Goal: Task Accomplishment & Management: Use online tool/utility

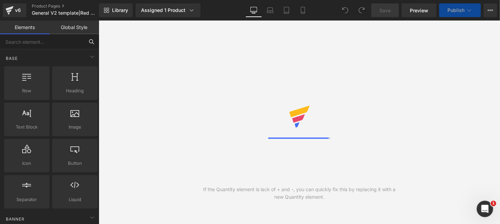
click at [42, 43] on input "text" at bounding box center [42, 41] width 84 height 15
type input "text block"
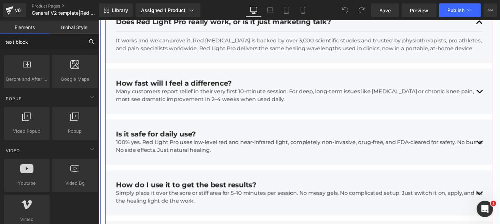
scroll to position [2413, 0]
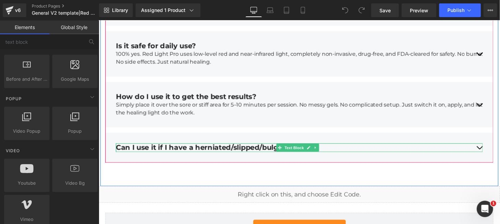
click at [485, 152] on div "Can I use it if I have a herniated/slipped/bulging disc?" at bounding box center [305, 150] width 378 height 9
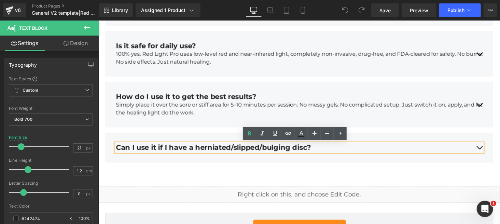
click at [98, 20] on div at bounding box center [98, 20] width 0 height 0
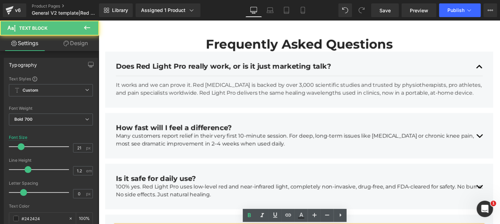
scroll to position [2231, 0]
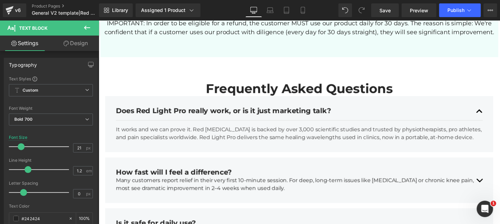
click at [193, 114] on div "Does Red Light Pro really work, or is it just marketing talk?" at bounding box center [305, 113] width 378 height 9
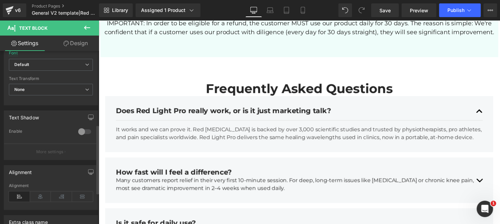
scroll to position [259, 0]
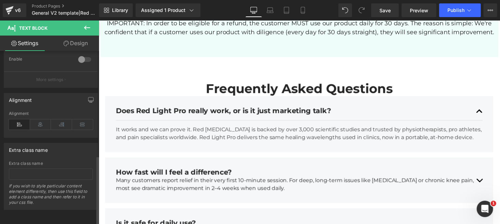
click at [42, 161] on div "Extra class name" at bounding box center [51, 163] width 84 height 5
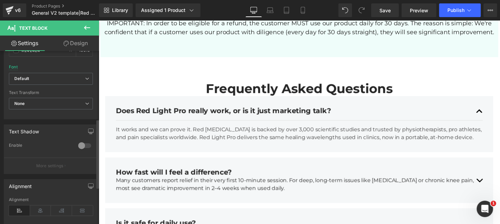
scroll to position [122, 0]
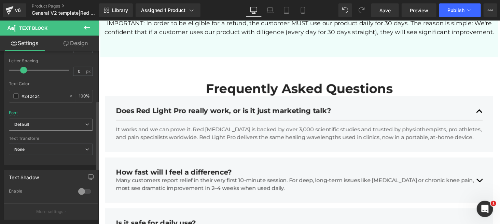
click at [82, 126] on b "Default" at bounding box center [49, 125] width 71 height 6
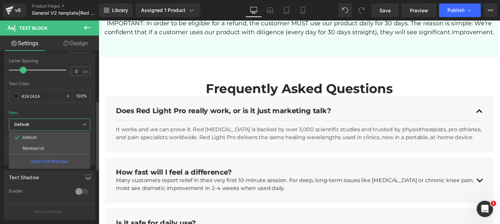
click at [75, 124] on b "Default" at bounding box center [48, 125] width 68 height 6
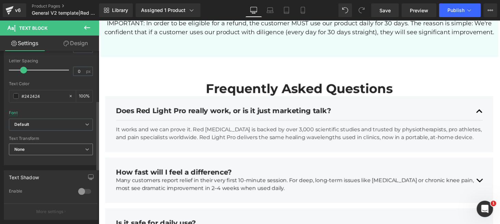
click at [61, 146] on span "None" at bounding box center [51, 149] width 84 height 12
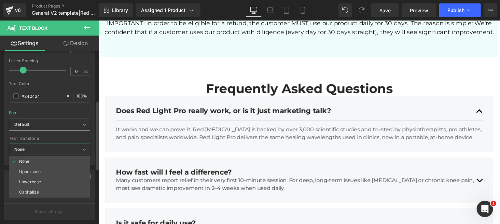
click at [68, 129] on span "Default" at bounding box center [49, 124] width 81 height 12
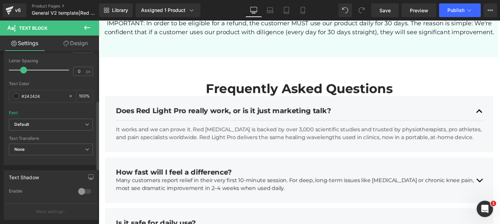
click at [57, 106] on div at bounding box center [51, 108] width 84 height 4
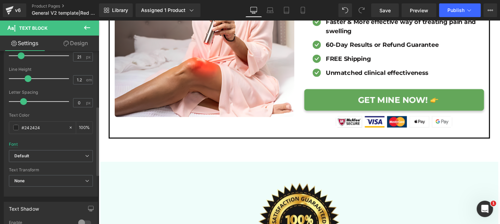
scroll to position [137, 0]
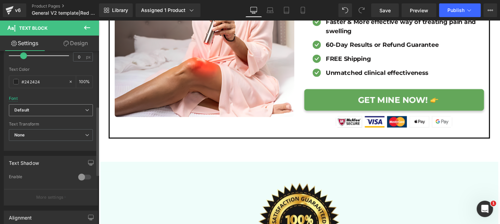
click at [53, 113] on span "Default" at bounding box center [51, 110] width 84 height 12
click at [58, 99] on div "Font Default [GEOGRAPHIC_DATA] Default Default [GEOGRAPHIC_DATA] Open Font Mana…" at bounding box center [51, 21] width 84 height 165
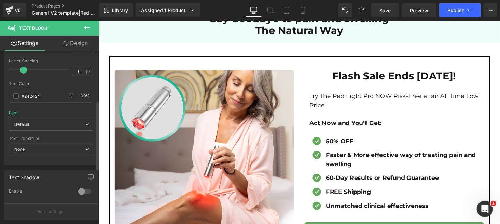
scroll to position [168, 0]
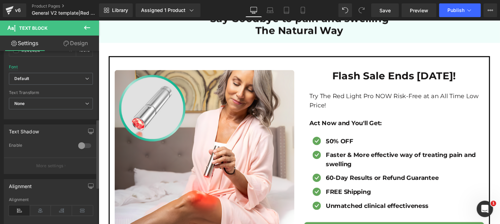
click at [81, 141] on div at bounding box center [84, 145] width 16 height 11
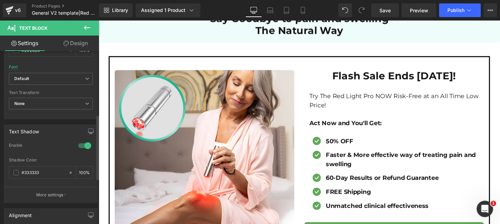
click at [81, 143] on div at bounding box center [84, 145] width 16 height 11
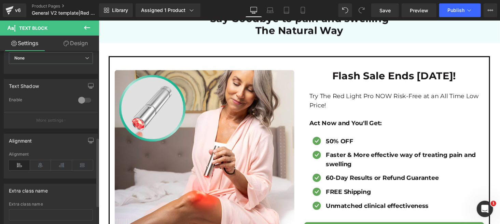
scroll to position [259, 0]
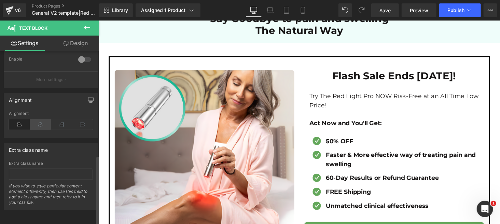
click at [41, 123] on icon at bounding box center [40, 124] width 21 height 10
click at [56, 120] on icon at bounding box center [61, 124] width 21 height 10
click at [25, 119] on icon at bounding box center [19, 124] width 21 height 10
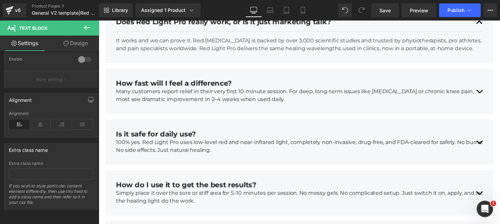
scroll to position [2276, 0]
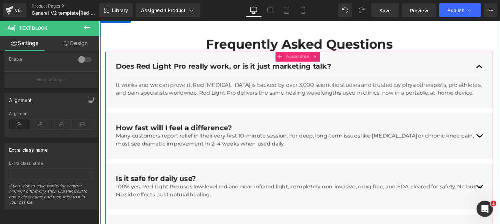
click at [305, 57] on span "Accordion" at bounding box center [303, 57] width 28 height 10
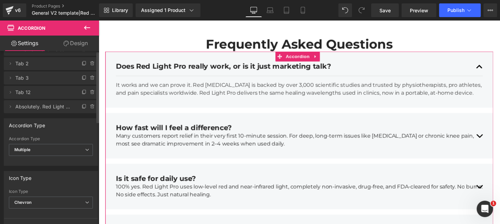
scroll to position [0, 0]
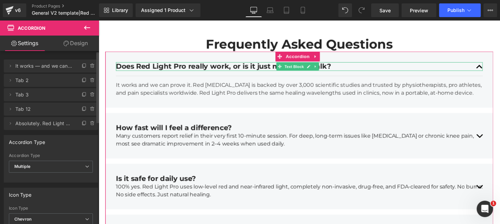
click at [65, 65] on span "It works — and we can prove it. Red [MEDICAL_DATA] is backed by over 3,000 scie…" at bounding box center [43, 65] width 57 height 13
click at [9, 66] on icon at bounding box center [10, 65] width 5 height 5
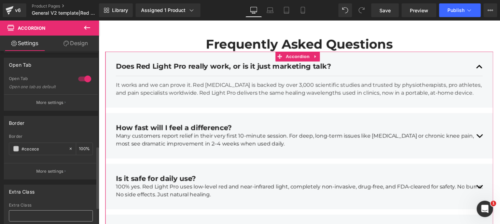
scroll to position [307, 0]
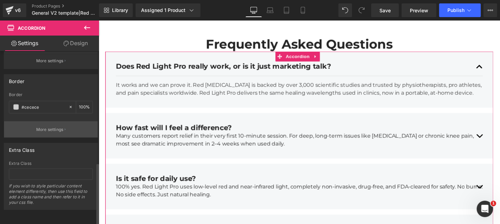
click at [65, 128] on icon "button" at bounding box center [65, 129] width 1 height 3
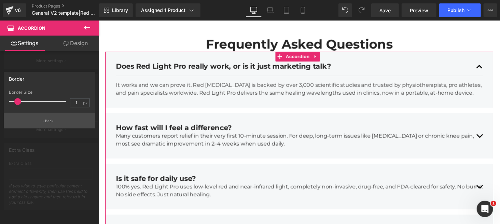
click at [42, 120] on button "Back" at bounding box center [49, 120] width 91 height 15
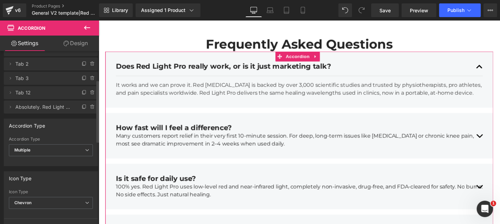
scroll to position [0, 0]
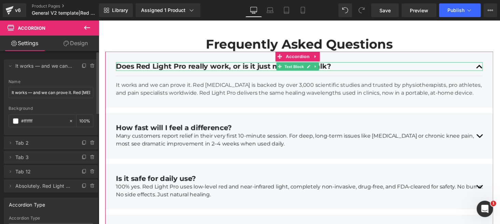
click at [70, 68] on span "It works — and we can prove it. Red [MEDICAL_DATA] is backed by over 3,000 scie…" at bounding box center [43, 65] width 57 height 13
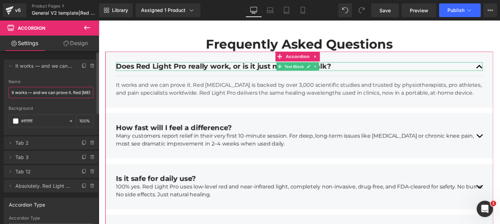
click at [75, 94] on input "It works — and we can prove it. Red [MEDICAL_DATA] is backed by over 3,000 scie…" at bounding box center [51, 92] width 85 height 11
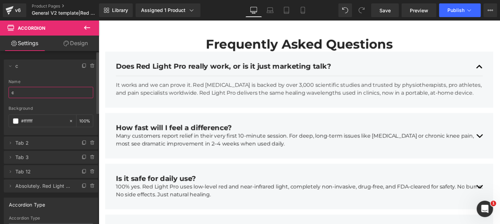
type input "It works — and we can prove it. Red [MEDICAL_DATA] is backed by over 3,000 scie…"
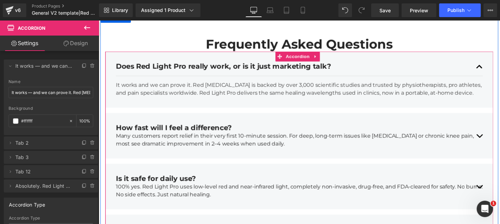
click at [147, 100] on article "It works and we can prove it. Red [MEDICAL_DATA] is backed by over 3,000 scient…" at bounding box center [305, 91] width 378 height 27
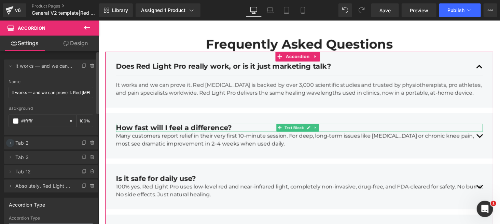
click at [12, 140] on icon at bounding box center [10, 142] width 5 height 5
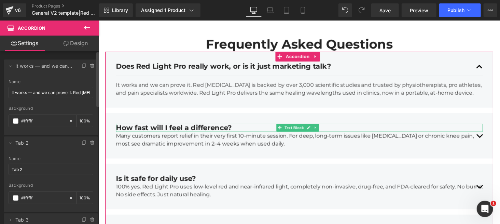
scroll to position [45, 0]
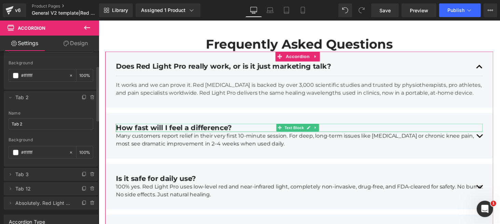
click at [27, 98] on span "Tab 2" at bounding box center [43, 97] width 57 height 13
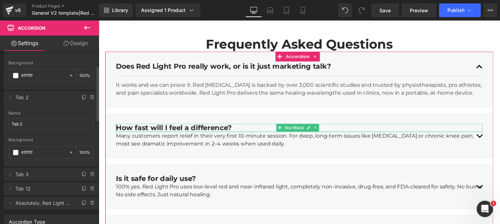
click at [27, 98] on span "Tab 2" at bounding box center [43, 97] width 57 height 13
click at [28, 98] on span "Tab 2" at bounding box center [43, 97] width 57 height 13
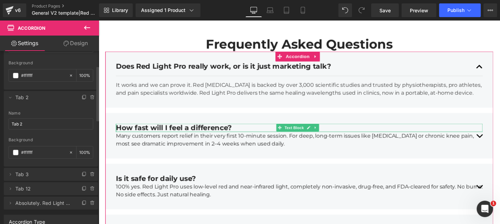
click at [28, 98] on span "Tab 2" at bounding box center [43, 97] width 57 height 13
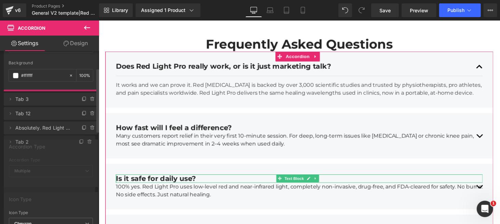
drag, startPoint x: 17, startPoint y: 97, endPoint x: 31, endPoint y: 96, distance: 14.4
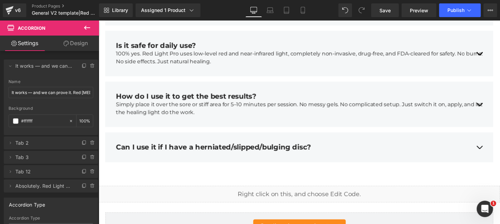
scroll to position [2481, 0]
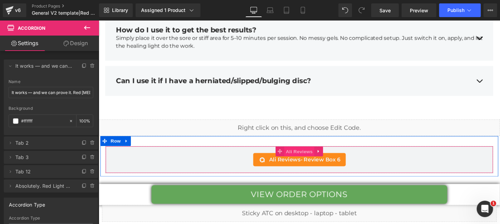
click at [297, 155] on span "Ali Reviews" at bounding box center [304, 155] width 31 height 10
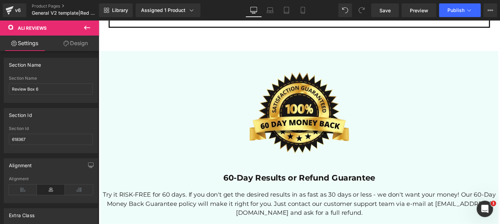
scroll to position [2026, 0]
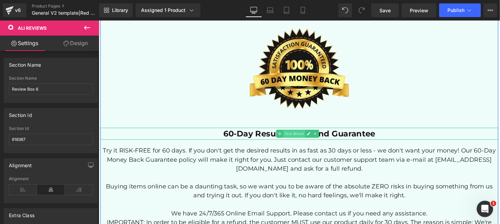
click at [293, 136] on span "Text Block" at bounding box center [300, 136] width 23 height 8
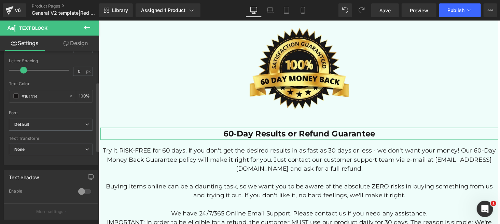
scroll to position [0, 0]
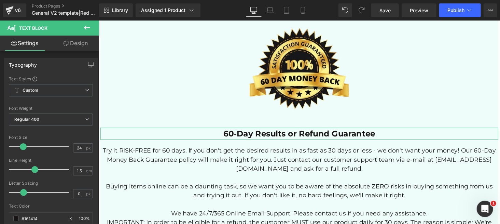
click at [72, 42] on link "Design" at bounding box center [76, 43] width 50 height 15
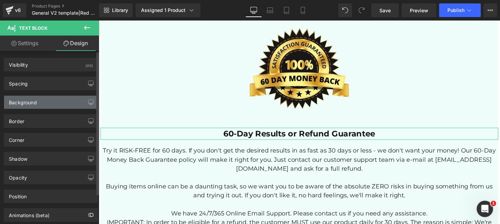
click at [41, 107] on div "Background" at bounding box center [51, 102] width 94 height 13
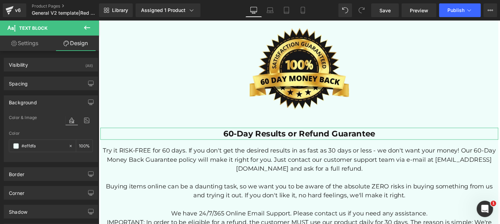
click at [33, 45] on link "Settings" at bounding box center [25, 43] width 50 height 15
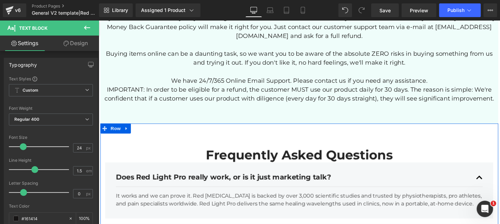
scroll to position [2208, 0]
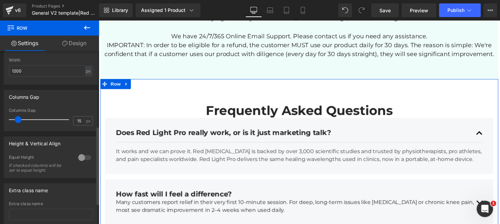
scroll to position [119, 0]
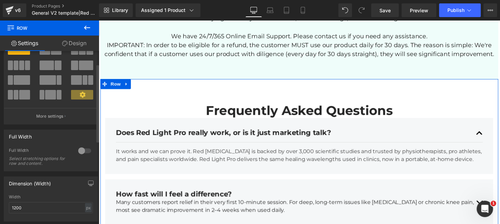
scroll to position [0, 0]
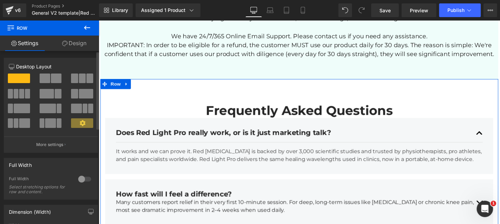
click at [80, 125] on icon at bounding box center [83, 123] width 6 height 6
click at [81, 124] on icon at bounding box center [83, 123] width 6 height 6
click at [63, 143] on button "More settings" at bounding box center [51, 144] width 94 height 16
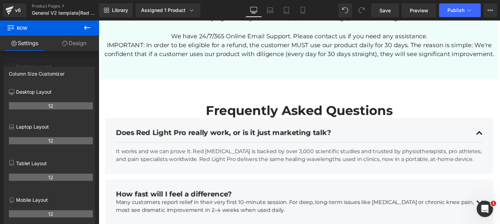
click at [81, 28] on button at bounding box center [87, 27] width 24 height 15
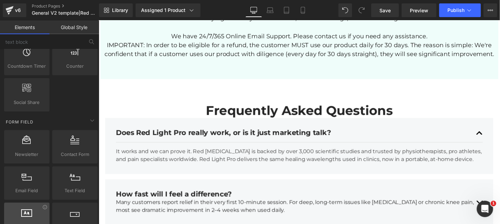
scroll to position [956, 0]
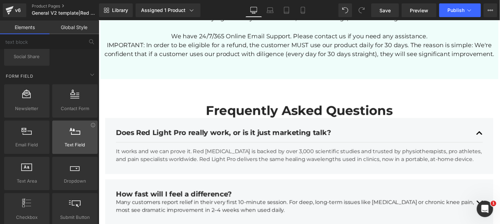
click at [73, 141] on span "Text Field" at bounding box center [74, 144] width 41 height 7
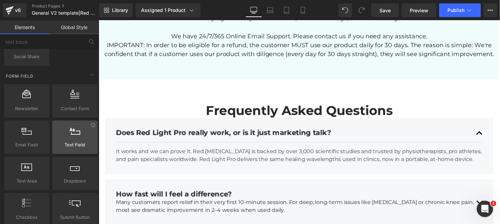
click at [73, 141] on span "Text Field" at bounding box center [74, 144] width 41 height 7
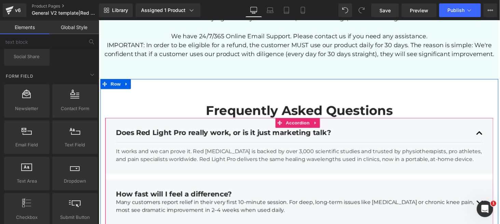
scroll to position [2253, 0]
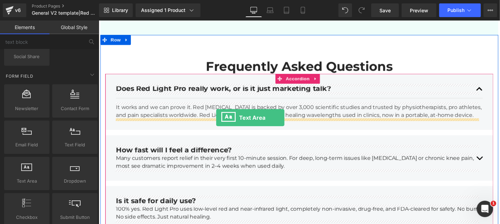
drag, startPoint x: 121, startPoint y: 193, endPoint x: 219, endPoint y: 120, distance: 122.2
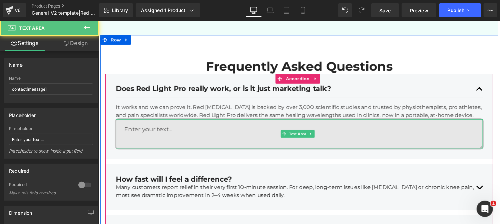
click at [159, 130] on textarea at bounding box center [305, 137] width 378 height 30
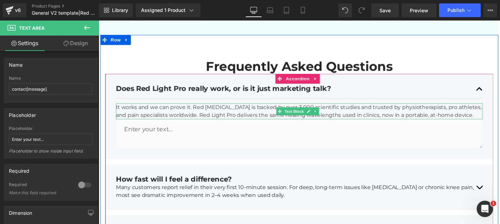
click at [123, 112] on p "It works and we can prove it. Red [MEDICAL_DATA] is backed by over 3,000 scient…" at bounding box center [305, 113] width 378 height 16
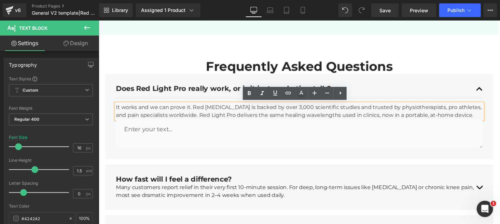
click at [128, 113] on p "It works and we can prove it. Red [MEDICAL_DATA] is backed by over 3,000 scient…" at bounding box center [305, 113] width 378 height 16
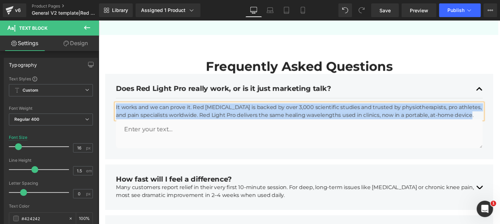
copy p "It works and we can prove it. Red [MEDICAL_DATA] is backed by over 3,000 scient…"
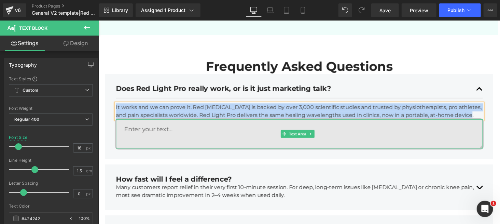
click at [136, 132] on textarea at bounding box center [305, 137] width 378 height 30
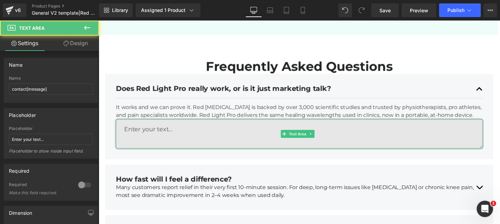
paste textarea "It works and we can prove it. Red [MEDICAL_DATA] is backed by over 3,000 scient…"
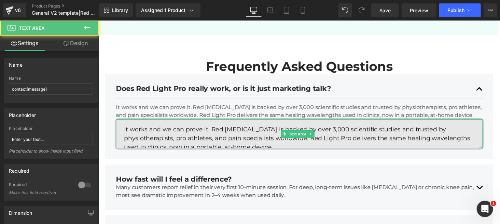
scroll to position [3, 0]
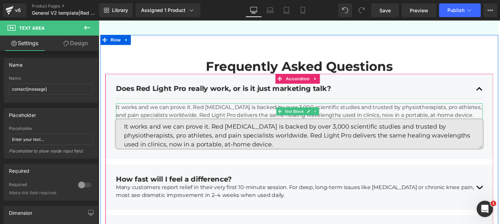
type textarea "It works and we can prove it. Red [MEDICAL_DATA] is backed by over 3,000 scient…"
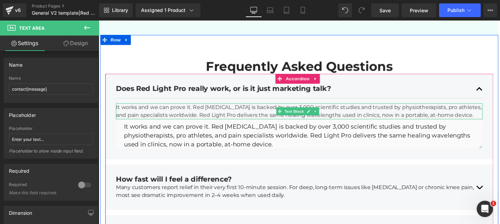
click at [455, 115] on p "It works and we can prove it. Red [MEDICAL_DATA] is backed by over 3,000 scient…" at bounding box center [305, 113] width 378 height 16
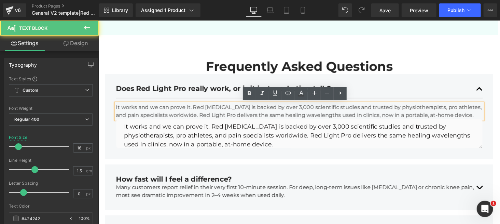
click at [430, 115] on p "It works and we can prove it. Red [MEDICAL_DATA] is backed by over 3,000 scient…" at bounding box center [305, 113] width 378 height 16
click at [125, 114] on p "It works and we can prove it. Red [MEDICAL_DATA] is backed by over 3,000 scient…" at bounding box center [305, 113] width 378 height 16
drag, startPoint x: 227, startPoint y: 112, endPoint x: 235, endPoint y: 112, distance: 8.2
click at [228, 112] on p "It works and we can prove it. Red [MEDICAL_DATA] is backed by over 3,000 scient…" at bounding box center [305, 113] width 378 height 16
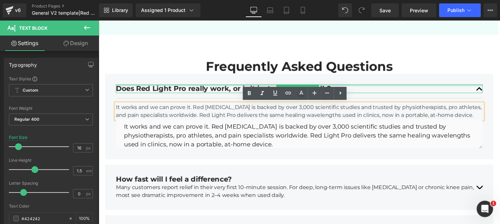
click at [403, 86] on div at bounding box center [305, 87] width 378 height 2
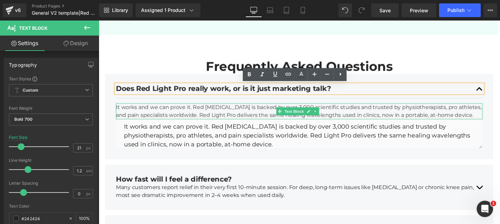
click at [351, 108] on p "It works and we can prove it. Red [MEDICAL_DATA] is backed by over 3,000 scient…" at bounding box center [305, 113] width 378 height 16
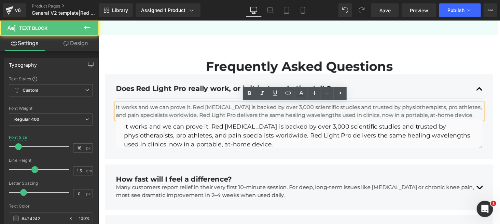
click at [351, 108] on p "It works and we can prove it. Red [MEDICAL_DATA] is backed by over 3,000 scient…" at bounding box center [305, 113] width 378 height 16
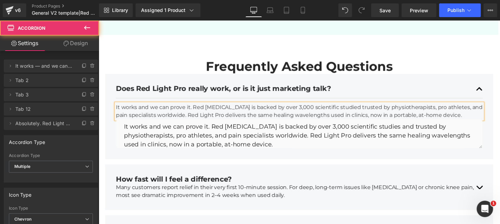
click at [116, 106] on p "It works and we can prove it. Red [MEDICAL_DATA] is backed by over 3,000 scient…" at bounding box center [305, 113] width 378 height 16
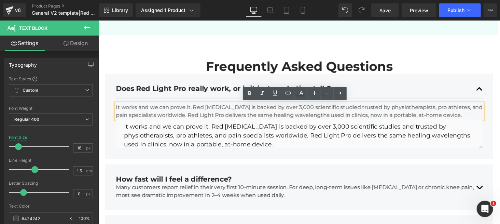
click at [116, 106] on p "It works and we can prove it. Red [MEDICAL_DATA] is backed by over 3,000 scient…" at bounding box center [305, 113] width 378 height 16
click at [246, 84] on div "Does Red Light Pro really work, or is it just marketing talk? Text Block" at bounding box center [305, 90] width 378 height 19
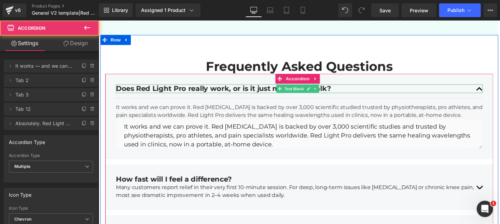
click at [237, 87] on div "Does Red Light Pro really work, or is it just marketing talk?" at bounding box center [305, 90] width 378 height 9
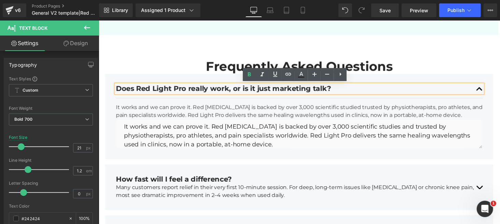
click at [249, 109] on p "It works and we can prove it. Red [MEDICAL_DATA] is backed by over 3,000 scient…" at bounding box center [305, 113] width 378 height 16
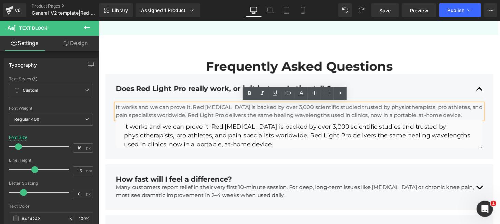
click at [120, 105] on div "It works and we can prove it. Red [MEDICAL_DATA] is backed by over 3,000 scient…" at bounding box center [305, 113] width 378 height 16
click at [360, 101] on article "It works and we can prove it. Red [MEDICAL_DATA] is backed by over 3,000 scient…" at bounding box center [305, 128] width 378 height 57
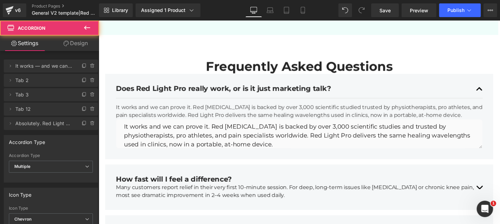
click at [98, 20] on div at bounding box center [98, 20] width 0 height 0
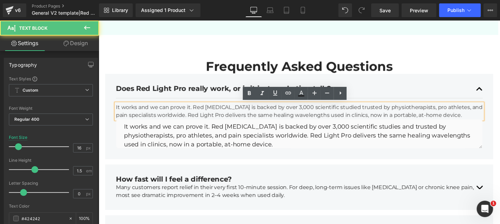
click at [362, 110] on p "It works and we can prove it. Red [MEDICAL_DATA] is backed by over 3,000 scient…" at bounding box center [305, 113] width 378 height 16
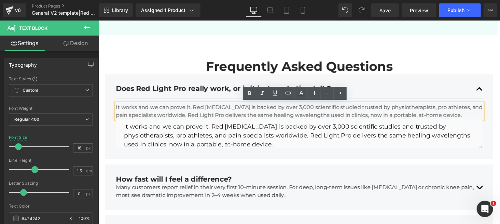
click at [176, 110] on p "It works and we can prove it. Red [MEDICAL_DATA] is backed by over 3,000 scient…" at bounding box center [305, 113] width 378 height 16
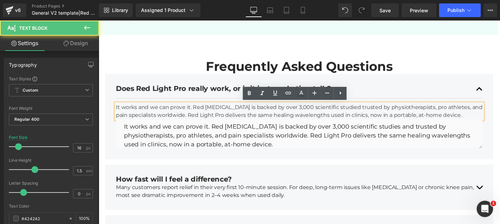
click at [131, 109] on p "It works and we can prove it. Red [MEDICAL_DATA] is backed by over 3,000 scient…" at bounding box center [305, 113] width 378 height 16
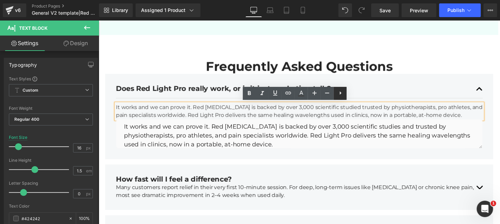
click at [338, 93] on icon at bounding box center [340, 93] width 8 height 8
click at [229, 97] on div "Does Red Light Pro really work, or is it just marketing talk? Text Block" at bounding box center [305, 90] width 378 height 19
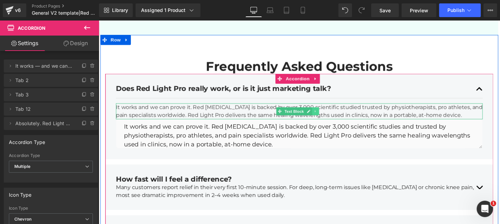
click at [320, 111] on icon at bounding box center [322, 113] width 4 height 4
click at [323, 113] on icon at bounding box center [325, 113] width 4 height 4
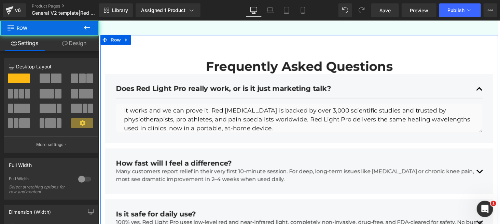
click at [147, 58] on div "Frequently Asked Questions Heading Row Does Red Light Pro really work, or is it…" at bounding box center [305, 199] width 410 height 328
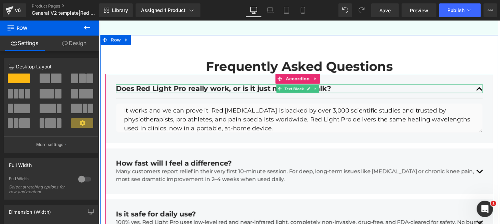
click at [485, 91] on div "Does Red Light Pro really work, or is it just marketing talk?" at bounding box center [305, 90] width 378 height 9
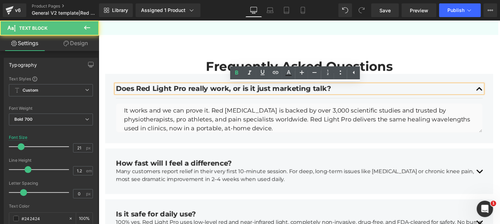
click at [485, 91] on div "Does Red Light Pro really work, or is it just marketing talk?" at bounding box center [305, 90] width 378 height 9
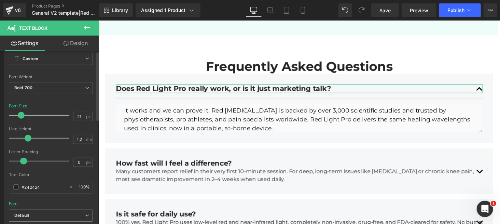
scroll to position [0, 0]
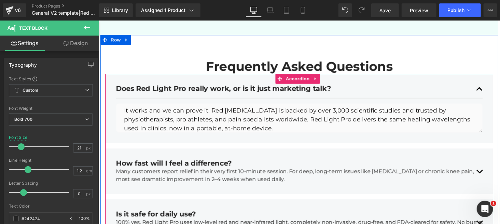
click at [138, 163] on div "How fast will I feel a difference? Text Block" at bounding box center [305, 167] width 378 height 9
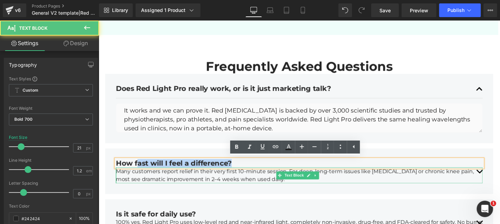
click at [170, 174] on div "Many customers report relief in their very first 10-minute session. For deep, l…" at bounding box center [305, 179] width 378 height 16
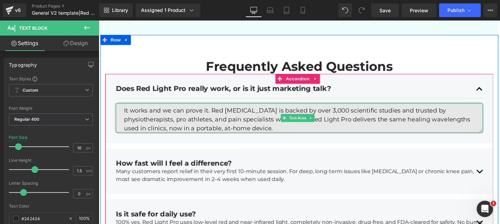
click at [157, 124] on textarea "It works and we can prove it. Red [MEDICAL_DATA] is backed by over 3,000 scient…" at bounding box center [305, 120] width 378 height 30
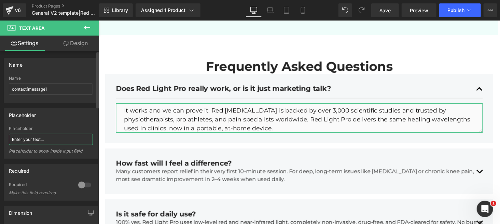
click at [36, 138] on input "Enter your text..." at bounding box center [51, 139] width 84 height 11
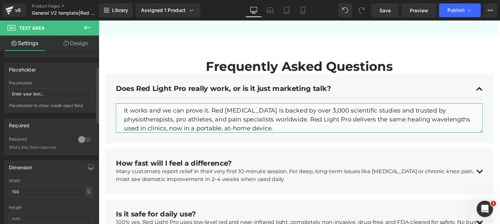
click at [83, 137] on div at bounding box center [84, 139] width 16 height 11
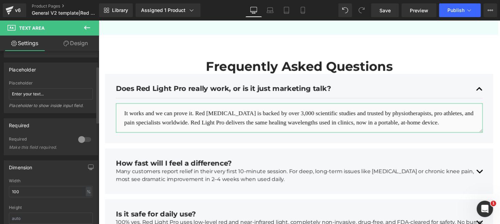
scroll to position [0, 0]
click at [83, 137] on div at bounding box center [84, 139] width 16 height 11
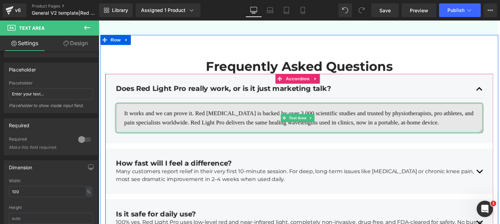
click at [141, 115] on textarea "It works and we can prove it. Red [MEDICAL_DATA] is backed by over 3,000 scient…" at bounding box center [305, 120] width 378 height 30
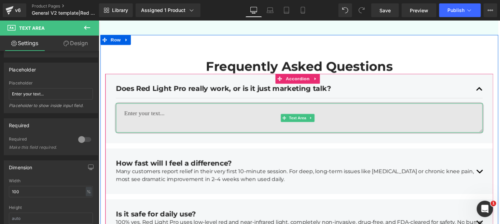
paste textarea "It works and we can prove it. Red [MEDICAL_DATA] is backed by over 3,000 scient…"
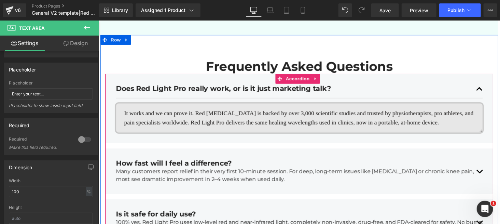
type textarea "It works and we can prove it. Red [MEDICAL_DATA] is backed by over 3,000 scient…"
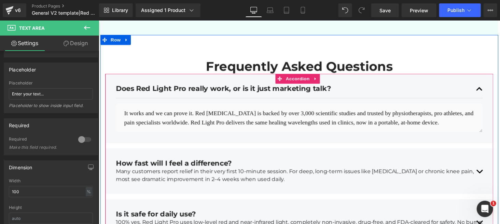
click at [214, 137] on article "It works and we can prove it. Red [MEDICAL_DATA] is backed by over 3,000 scient…" at bounding box center [305, 120] width 378 height 40
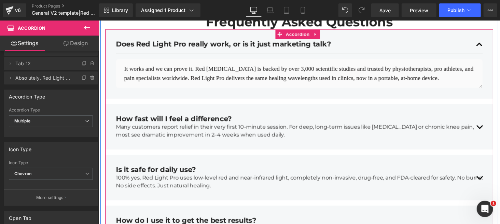
scroll to position [2253, 0]
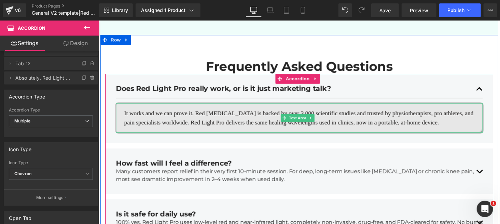
click at [135, 108] on textarea "It works and we can prove it. Red [MEDICAL_DATA] is backed by over 3,000 scient…" at bounding box center [305, 120] width 378 height 30
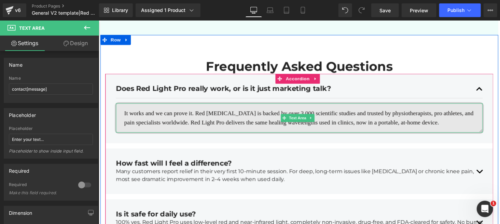
click at [136, 107] on textarea "It works and we can prove it. Red [MEDICAL_DATA] is backed by over 3,000 scient…" at bounding box center [305, 120] width 378 height 30
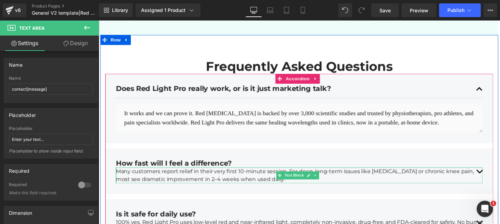
click at [140, 173] on div "Many customers report relief in their very first 10-minute session. For deep, l…" at bounding box center [305, 179] width 378 height 16
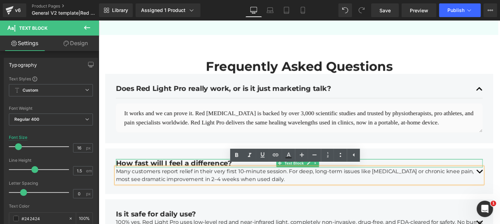
click at [151, 165] on div "How fast will I feel a difference?" at bounding box center [305, 167] width 378 height 9
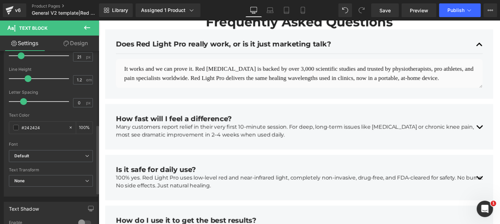
scroll to position [182, 0]
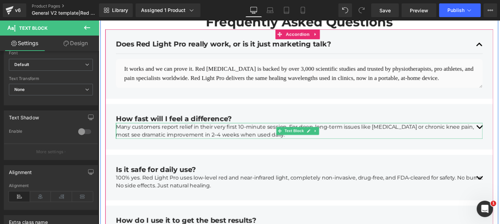
click at [144, 134] on div "Many customers report relief in their very first 10-minute session. For deep, l…" at bounding box center [305, 134] width 378 height 16
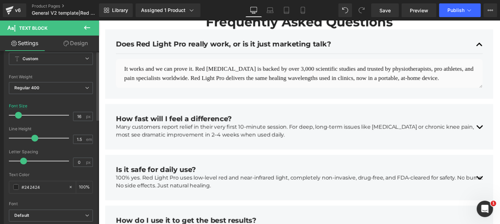
scroll to position [0, 0]
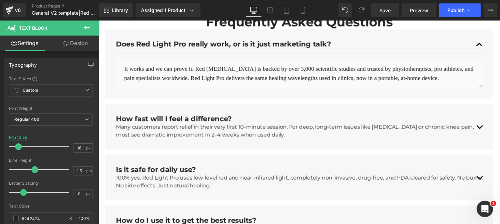
click at [76, 43] on link "Design" at bounding box center [76, 43] width 50 height 15
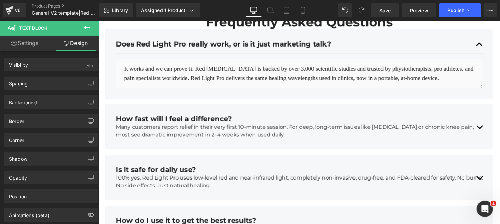
click at [32, 46] on link "Settings" at bounding box center [25, 43] width 50 height 15
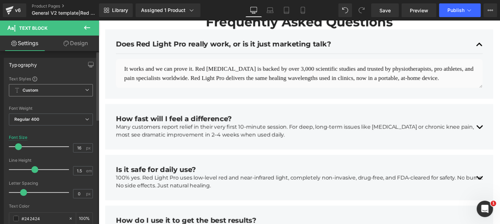
click at [58, 90] on span "Custom Setup Global Style" at bounding box center [51, 90] width 84 height 12
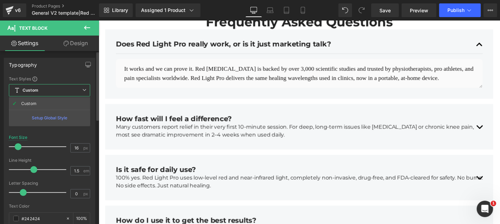
click at [57, 62] on div "Typography" at bounding box center [49, 64] width 91 height 13
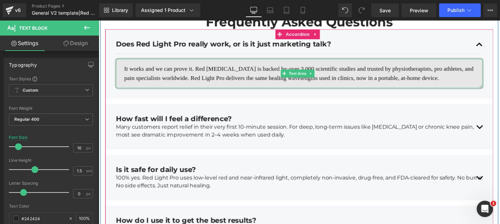
click at [144, 70] on textarea "It works and we can prove it. Red [MEDICAL_DATA] is backed by over 3,000 scient…" at bounding box center [305, 75] width 378 height 30
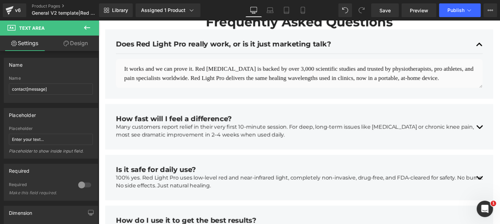
click at [84, 29] on icon at bounding box center [87, 28] width 8 height 8
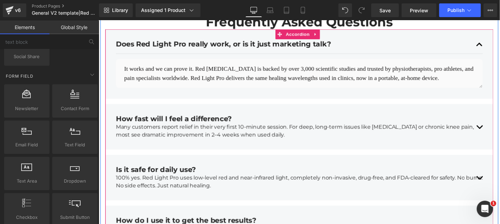
click at [178, 139] on div "Many customers report relief in their very first 10-minute session. For deep, l…" at bounding box center [305, 134] width 378 height 16
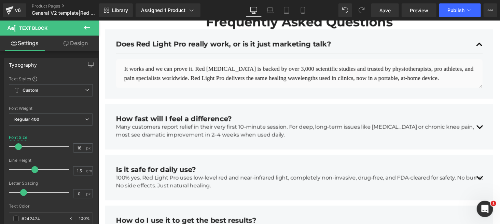
click at [85, 29] on icon at bounding box center [87, 28] width 6 height 4
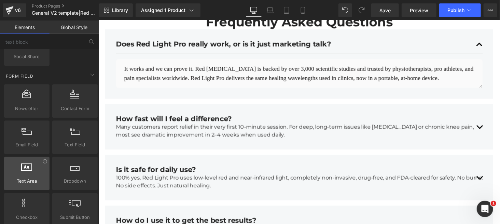
click at [31, 178] on span "Text Area" at bounding box center [26, 180] width 41 height 7
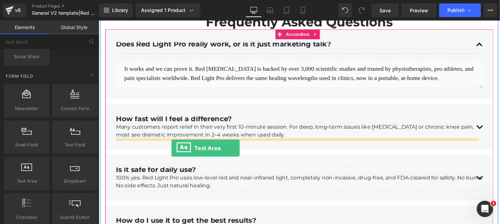
drag, startPoint x: 133, startPoint y: 197, endPoint x: 173, endPoint y: 151, distance: 60.7
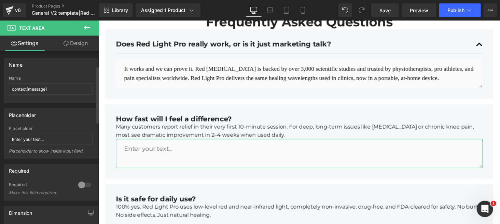
scroll to position [45, 0]
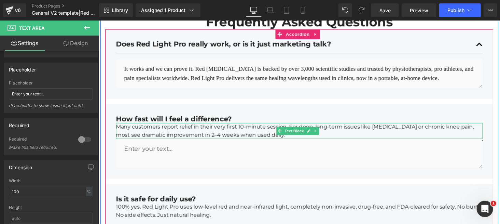
click at [128, 132] on div "Many customers report relief in their very first 10-minute session. For deep, l…" at bounding box center [305, 134] width 378 height 16
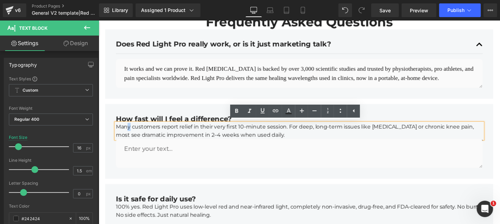
click at [392, 90] on article "It works and we can prove it. Red [MEDICAL_DATA] is backed by over 3,000 scient…" at bounding box center [305, 75] width 378 height 40
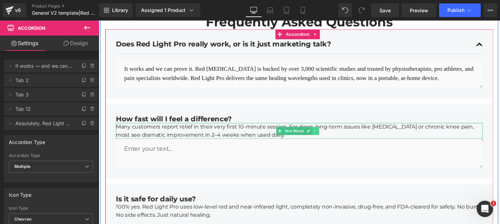
click at [320, 134] on icon at bounding box center [322, 134] width 4 height 4
click at [322, 134] on link at bounding box center [325, 134] width 7 height 8
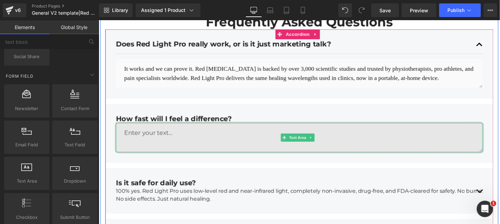
click at [201, 138] on textarea at bounding box center [305, 141] width 378 height 30
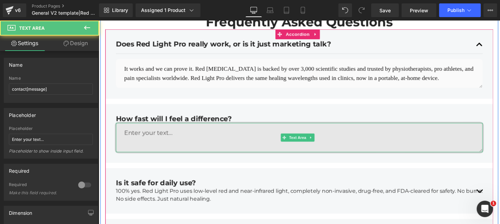
paste textarea "Many customers report relief in their very first 10-minute session. For deep, l…"
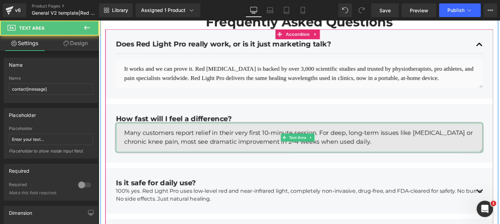
click at [360, 152] on textarea "Many customers report relief in their very first 10-minute session. For deep, l…" at bounding box center [305, 141] width 378 height 30
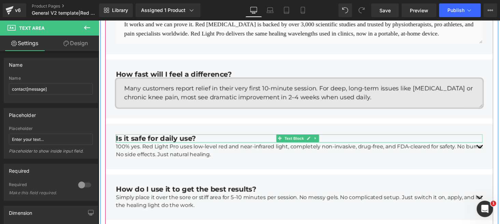
type textarea "Many customers report relief in their very first 10-minute session. For deep, l…"
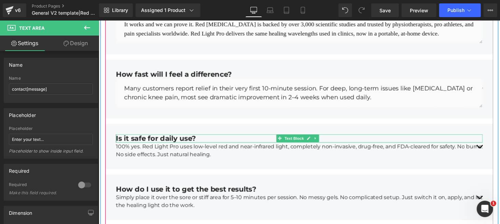
click at [181, 142] on div "Is it safe for daily use?" at bounding box center [305, 141] width 378 height 9
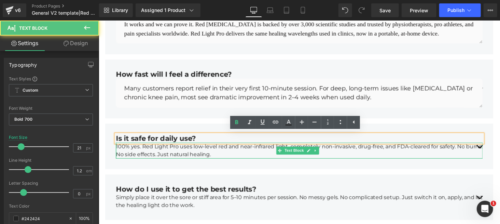
click at [189, 151] on div "100% yes. Red Light Pro uses low-level red and near-infrared light, completely …" at bounding box center [305, 154] width 378 height 16
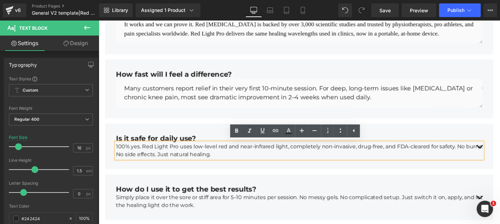
click at [412, 119] on div "How fast will I feel a difference? Text Block Many customers report relief in t…" at bounding box center [304, 90] width 399 height 60
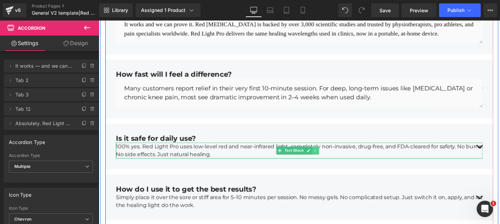
click at [321, 153] on icon at bounding box center [322, 154] width 4 height 4
click at [323, 152] on icon at bounding box center [325, 154] width 4 height 4
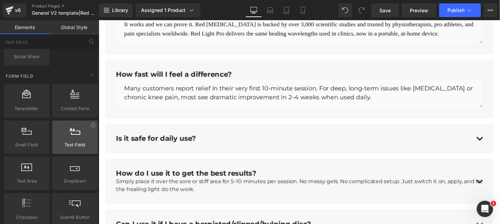
click at [82, 141] on span "Text Field" at bounding box center [74, 144] width 41 height 7
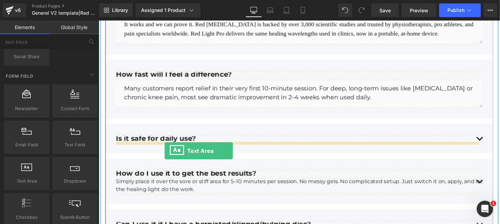
drag, startPoint x: 134, startPoint y: 184, endPoint x: 166, endPoint y: 154, distance: 43.5
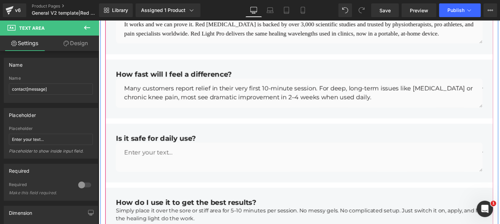
scroll to position [2299, 0]
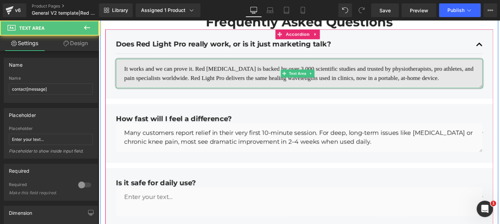
click at [195, 78] on textarea "It works and we can prove it. Red [MEDICAL_DATA] is backed by over 3,000 scient…" at bounding box center [305, 75] width 378 height 30
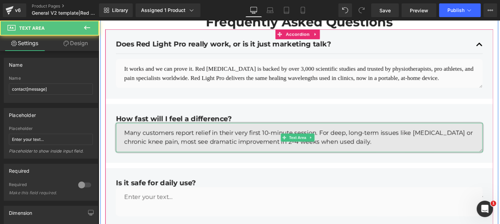
click at [201, 147] on textarea "Many customers report relief in their very first 10-minute session. For deep, l…" at bounding box center [305, 141] width 378 height 30
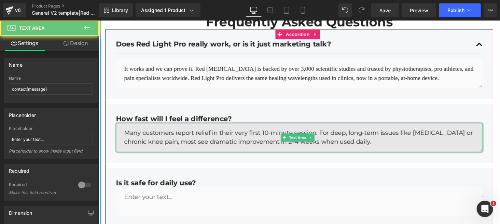
click at [201, 147] on textarea "Many customers report relief in their very first 10-minute session. For deep, l…" at bounding box center [305, 141] width 378 height 30
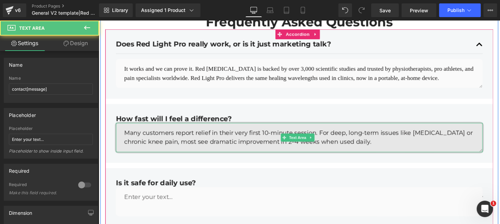
click at [201, 147] on textarea "Many customers report relief in their very first 10-minute session. For deep, l…" at bounding box center [305, 141] width 378 height 30
drag, startPoint x: 125, startPoint y: 136, endPoint x: 420, endPoint y: 141, distance: 295.0
click at [420, 141] on textarea "Many customers report relief in their very first 10-minute session. For deep, l…" at bounding box center [305, 141] width 378 height 30
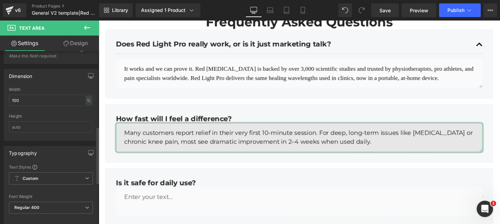
scroll to position [227, 0]
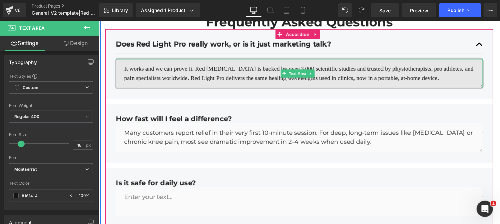
click at [146, 78] on textarea "It works and we can prove it. Red [MEDICAL_DATA] is backed by over 3,000 scient…" at bounding box center [305, 75] width 378 height 30
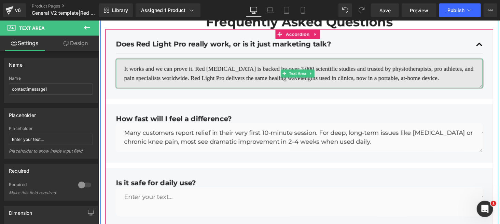
drag, startPoint x: 150, startPoint y: 70, endPoint x: 460, endPoint y: 83, distance: 310.3
click at [460, 83] on textarea "It works and we can prove it. Red [MEDICAL_DATA] is backed by over 3,000 scient…" at bounding box center [305, 75] width 378 height 30
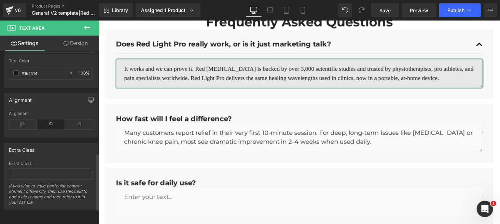
scroll to position [307, 0]
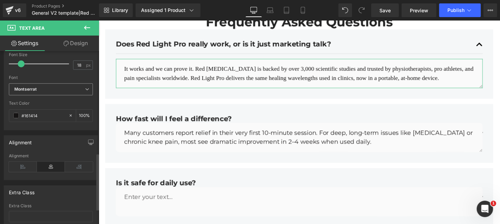
click at [46, 89] on span "Montserrat" at bounding box center [51, 89] width 84 height 12
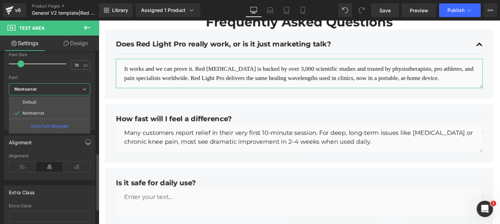
click at [37, 114] on li "Montserrat" at bounding box center [49, 113] width 81 height 11
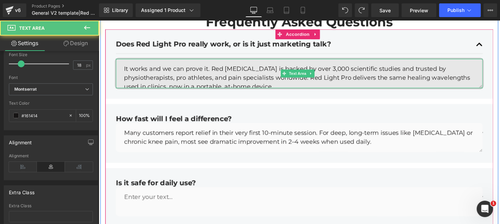
click at [148, 69] on textarea "It works and we can prove it. Red [MEDICAL_DATA] is backed by over 3,000 scient…" at bounding box center [305, 75] width 378 height 30
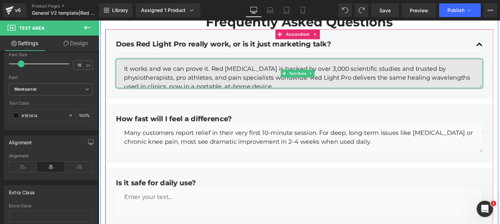
click at [209, 67] on textarea "It works and we can prove it. Red [MEDICAL_DATA] is backed by over 3,000 scient…" at bounding box center [305, 75] width 378 height 30
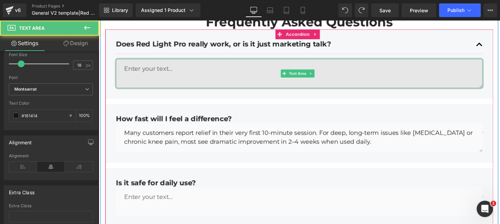
paste textarea "It works — and we can prove it. Red [MEDICAL_DATA] is backed by over 3,000 scie…"
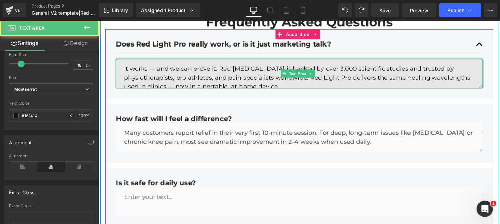
scroll to position [3, 0]
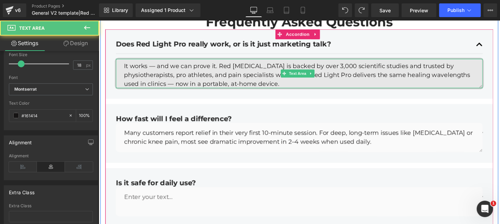
click at [155, 68] on textarea "It works — and we can prove it. Red [MEDICAL_DATA] is backed by over 3,000 scie…" at bounding box center [305, 75] width 378 height 30
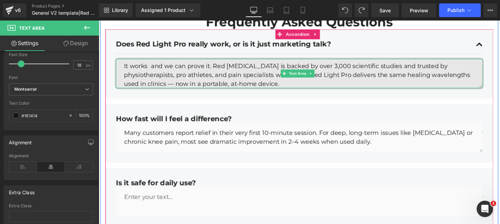
click at [216, 85] on textarea "It works and we can prove it. Red [MEDICAL_DATA] is backed by over 3,000 scient…" at bounding box center [305, 75] width 378 height 30
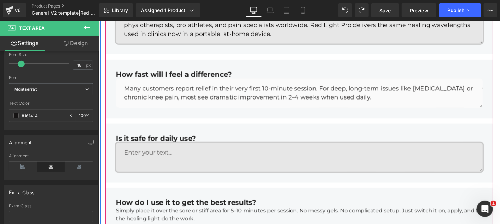
scroll to position [2390, 0]
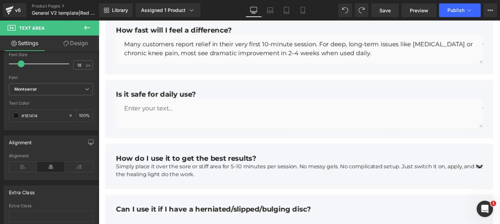
type textarea "It works and we can prove it. Red [MEDICAL_DATA] is backed by over 3,000 scient…"
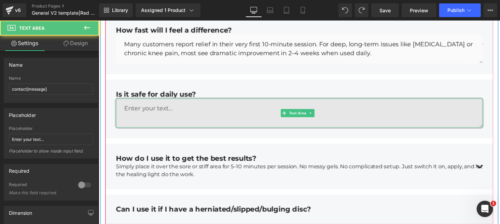
click at [173, 112] on textarea at bounding box center [305, 115] width 378 height 30
paste textarea "100% yes. Red Light Pro uses low-level red and near-infrared light — completely…"
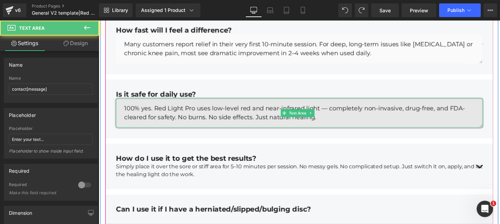
click at [330, 110] on textarea "100% yes. Red Light Pro uses low-level red and near-infrared light — completely…" at bounding box center [305, 115] width 378 height 30
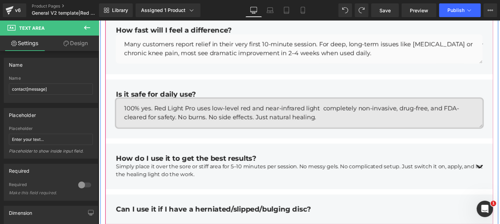
scroll to position [2481, 0]
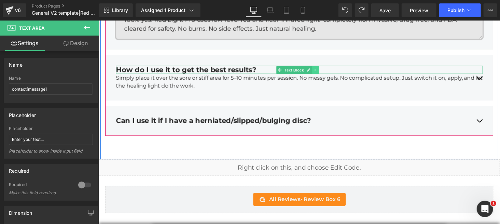
type textarea "100% yes. Red Light Pro uses low-level red and near-infrared light completely n…"
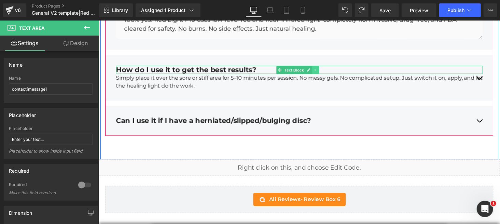
click at [321, 71] on icon at bounding box center [322, 71] width 4 height 4
click at [323, 70] on icon at bounding box center [325, 71] width 4 height 4
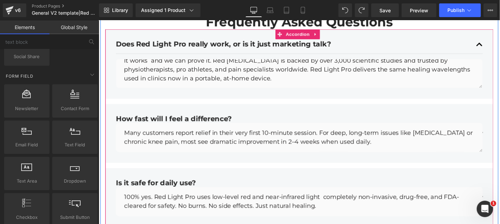
scroll to position [2345, 0]
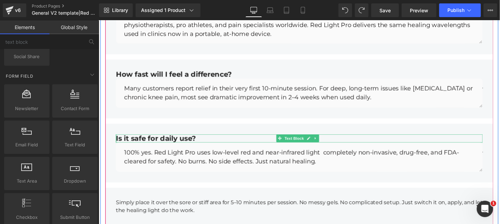
click at [153, 141] on div "Is it safe for daily use?" at bounding box center [305, 141] width 378 height 9
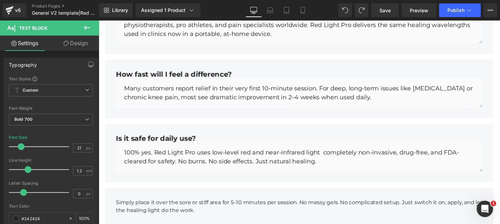
click at [30, 47] on link "Settings" at bounding box center [25, 43] width 50 height 15
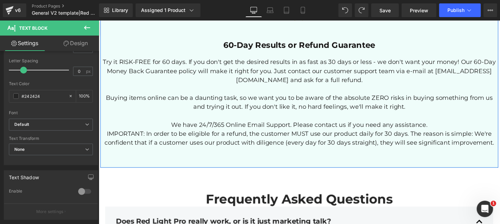
scroll to position [2208, 0]
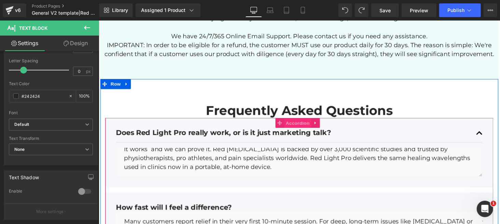
click at [299, 123] on span "Accordion" at bounding box center [303, 126] width 28 height 10
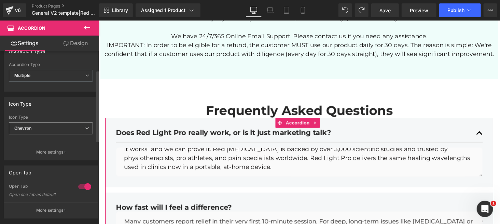
scroll to position [45, 0]
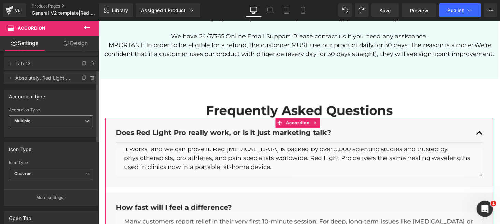
click at [58, 124] on span "Multiple" at bounding box center [51, 121] width 84 height 12
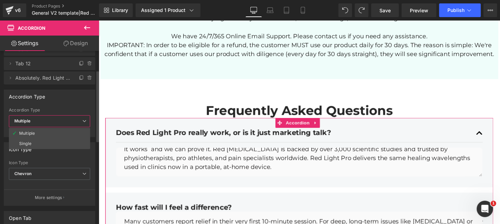
click at [59, 124] on span "Multiple" at bounding box center [49, 121] width 81 height 12
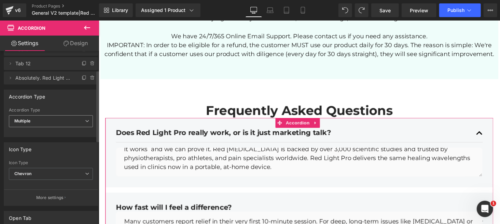
scroll to position [0, 0]
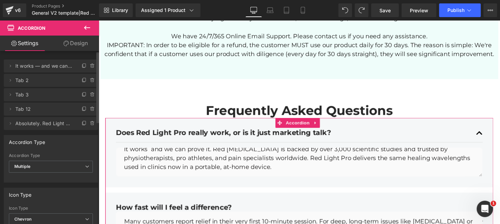
click at [43, 111] on span "Tab 12" at bounding box center [43, 108] width 57 height 13
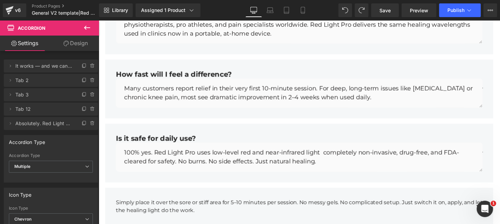
scroll to position [2390, 0]
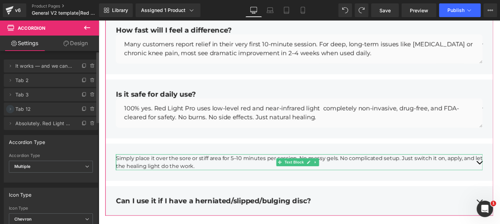
click at [10, 109] on icon at bounding box center [10, 109] width 1 height 2
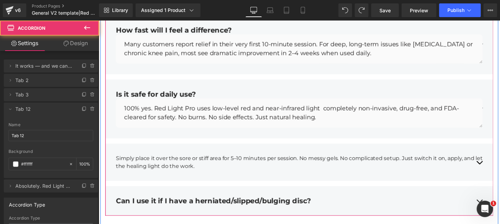
click at [193, 130] on div "Is it safe for daily use? Text Block 100% yes. Red Light Pro uses low-level red…" at bounding box center [305, 111] width 378 height 49
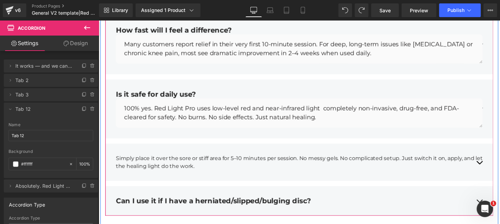
scroll to position [2435, 0]
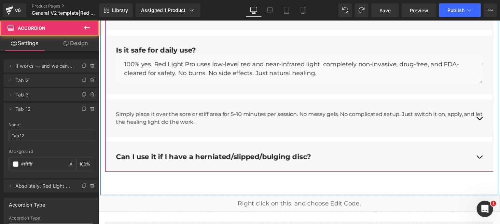
click at [172, 153] on div "Can I use it if I have a herniated/slipped/bulging disc? Text Block" at bounding box center [305, 160] width 378 height 19
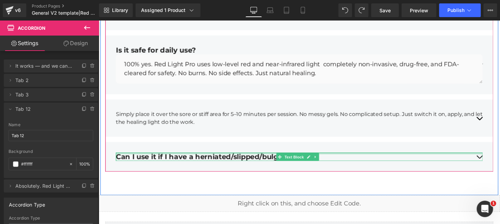
click at [168, 156] on div at bounding box center [305, 157] width 378 height 2
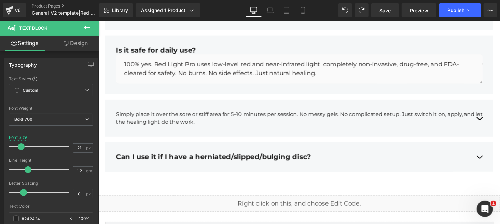
click at [79, 45] on link "Design" at bounding box center [76, 43] width 50 height 15
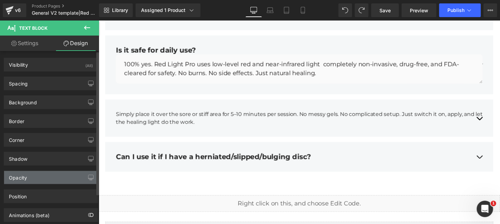
scroll to position [36, 0]
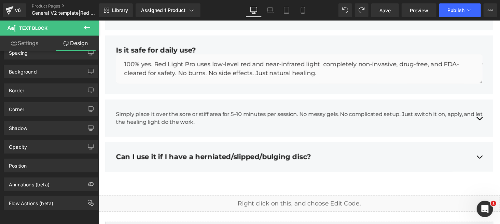
click at [87, 25] on icon at bounding box center [87, 28] width 8 height 8
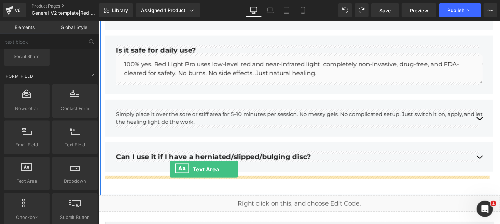
drag, startPoint x: 134, startPoint y: 193, endPoint x: 171, endPoint y: 173, distance: 42.6
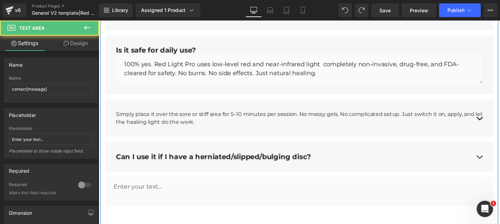
scroll to position [2481, 0]
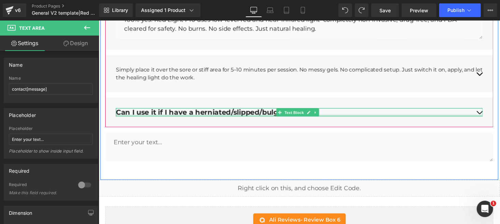
click at [237, 115] on div "Can I use it if I have a herniated/slipped/bulging disc?" at bounding box center [305, 114] width 378 height 9
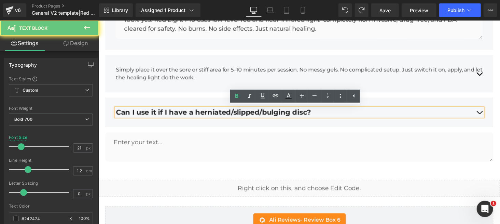
click at [239, 114] on div "Can I use it if I have a herniated/slipped/bulging disc?" at bounding box center [305, 114] width 378 height 9
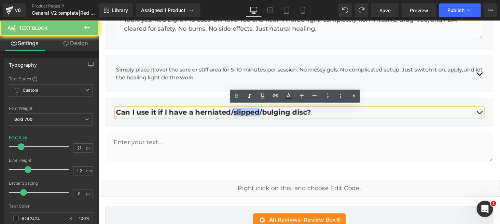
click at [239, 114] on div "Can I use it if I have a herniated/slipped/bulging disc?" at bounding box center [305, 114] width 378 height 9
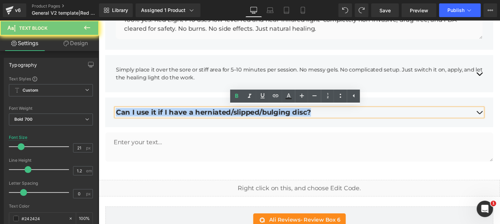
click at [239, 114] on div "Can I use it if I have a herniated/slipped/bulging disc?" at bounding box center [305, 114] width 378 height 9
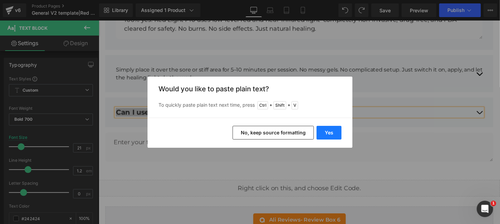
click at [321, 130] on button "Yes" at bounding box center [329, 133] width 25 height 14
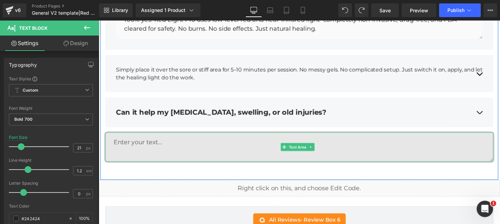
click at [184, 143] on textarea at bounding box center [304, 150] width 399 height 30
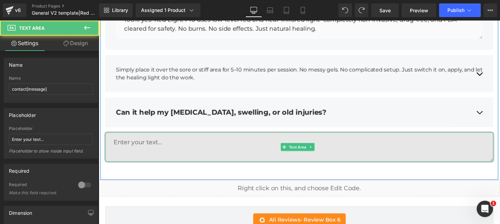
paste textarea "Absolutely. Red Light Pro targets inflammation at the source, improves blood fl…"
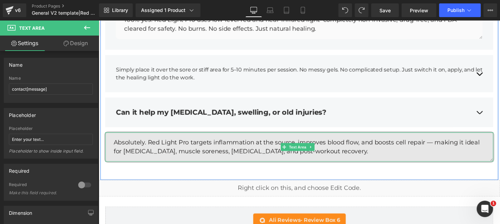
click at [439, 145] on textarea "Absolutely. Red Light Pro targets inflammation at the source, improves blood fl…" at bounding box center [304, 150] width 399 height 30
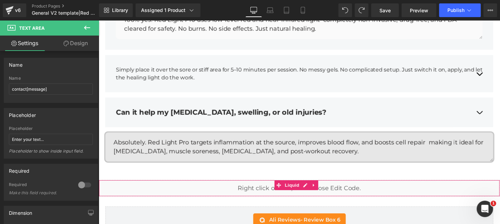
click at [98, 20] on div "55px" at bounding box center [98, 20] width 0 height 0
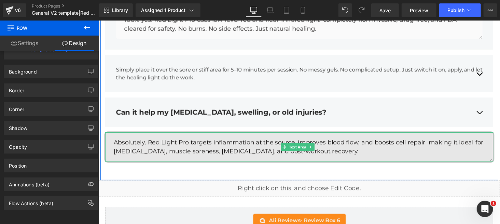
scroll to position [2435, 0]
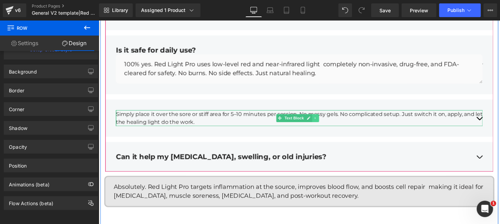
type textarea "Absolutely. Red Light Pro targets inflammation at the source, improves blood fl…"
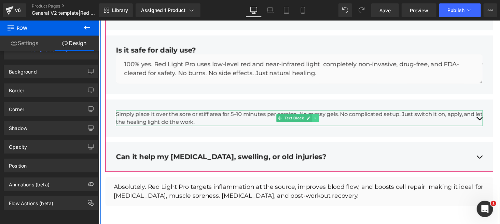
click at [318, 121] on link at bounding box center [321, 120] width 7 height 8
click at [322, 120] on link at bounding box center [325, 120] width 7 height 8
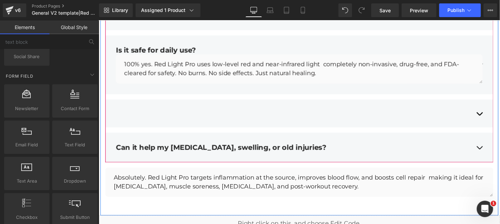
click at [327, 110] on div at bounding box center [305, 115] width 378 height 17
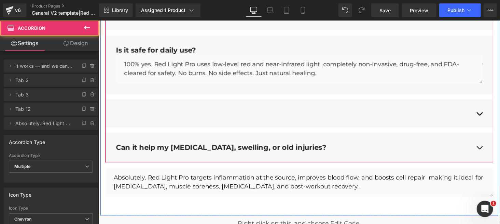
click at [323, 110] on div at bounding box center [305, 115] width 378 height 17
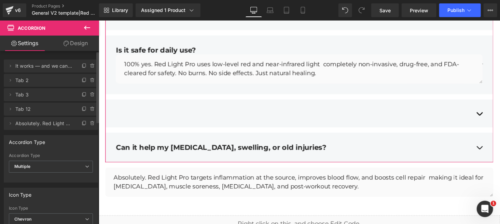
click at [90, 106] on icon at bounding box center [92, 108] width 5 height 5
click at [88, 109] on button "Delete" at bounding box center [85, 109] width 22 height 9
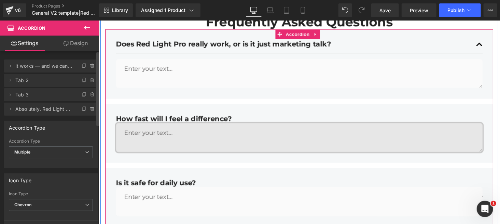
scroll to position [2253, 0]
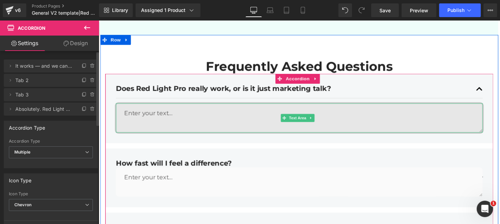
click at [181, 108] on textarea at bounding box center [305, 120] width 378 height 30
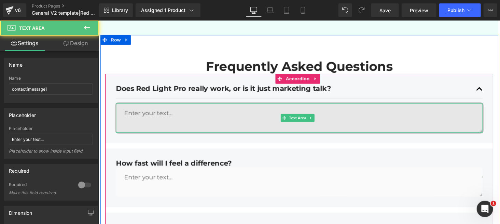
paste textarea "It works — and we can prove it. Red [MEDICAL_DATA] is backed by over 3,000 scie…"
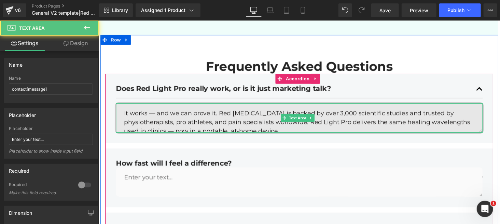
scroll to position [3, 0]
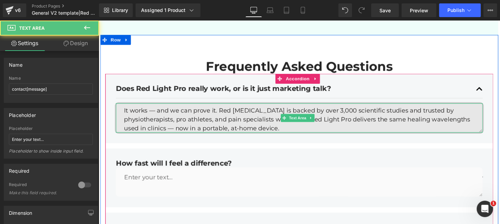
click at [156, 113] on textarea "It works — and we can prove it. Red [MEDICAL_DATA] is backed by over 3,000 scie…" at bounding box center [305, 120] width 378 height 30
click at [215, 131] on textarea "It works and we can prove it. Red [MEDICAL_DATA] is backed by over 3,000 scient…" at bounding box center [305, 120] width 378 height 30
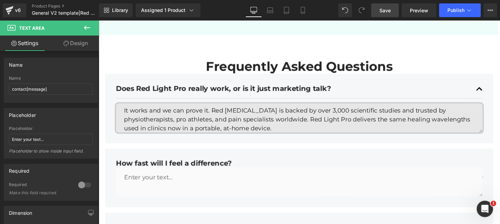
type textarea "It works and we can prove it. Red [MEDICAL_DATA] is backed by over 3,000 scient…"
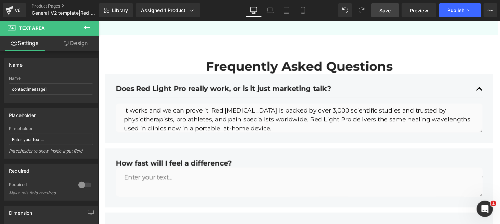
click at [393, 14] on link "Save" at bounding box center [385, 10] width 28 height 14
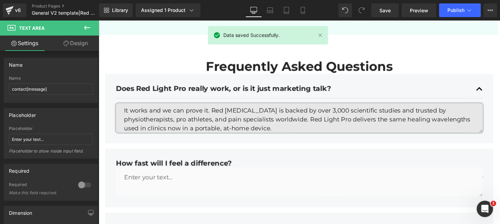
scroll to position [9, 0]
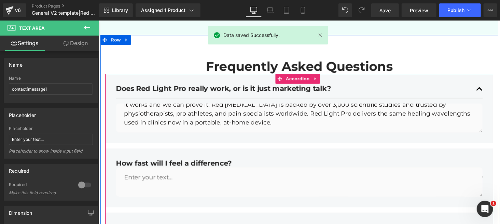
click at [186, 168] on div "How fast will I feel a difference?" at bounding box center [305, 167] width 378 height 9
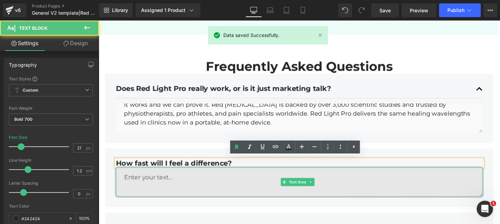
click at [179, 179] on textarea at bounding box center [305, 186] width 378 height 30
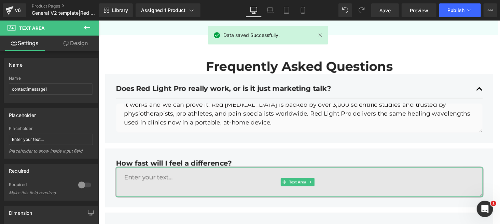
paste textarea "Many customers report relief in their very first 10-minute session. For deep, l…"
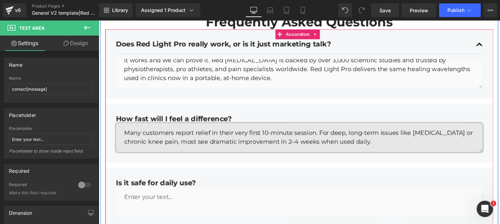
scroll to position [2253, 0]
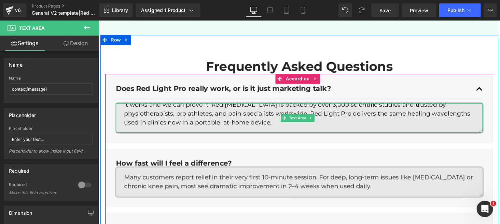
type textarea "Many customers report relief in their very first 10-minute session. For deep, l…"
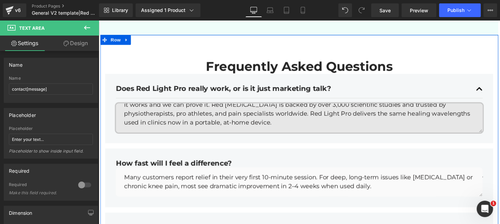
scroll to position [2299, 0]
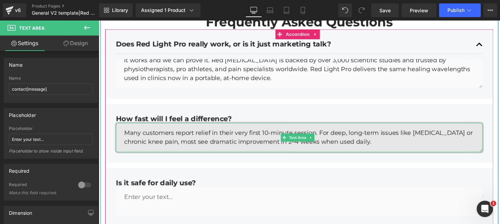
click at [315, 153] on textarea "Many customers report relief in their very first 10-minute session. For deep, l…" at bounding box center [305, 141] width 378 height 30
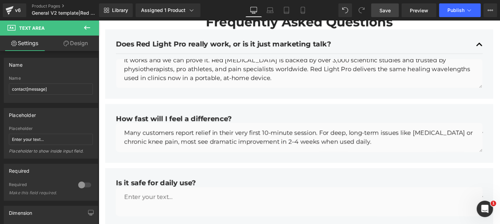
click at [386, 15] on link "Save" at bounding box center [385, 10] width 28 height 14
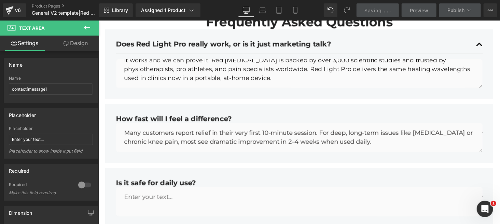
scroll to position [2390, 0]
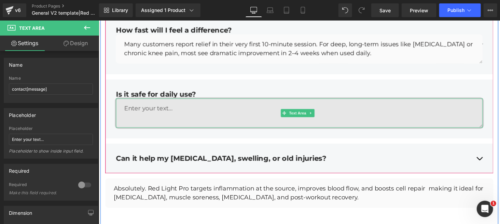
click at [211, 112] on textarea at bounding box center [305, 115] width 378 height 30
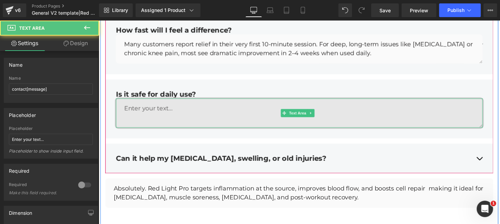
paste textarea "100% yes. Red Light Pro uses low-level red and near-infrared light — completely…"
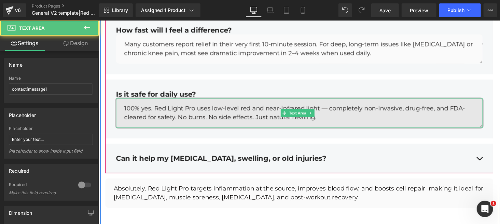
click at [331, 111] on textarea "100% yes. Red Light Pro uses low-level red and near-infrared light — completely…" at bounding box center [305, 115] width 378 height 30
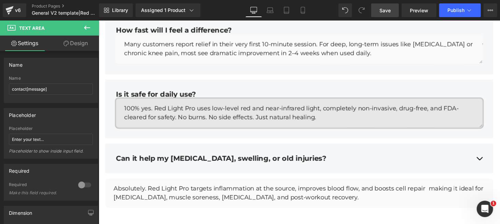
type textarea "100% yes. Red Light Pro uses low-level red and near-infrared light, completely …"
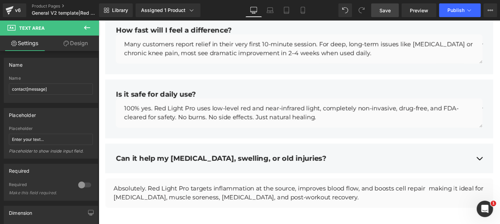
click at [390, 10] on span "Save" at bounding box center [384, 10] width 11 height 7
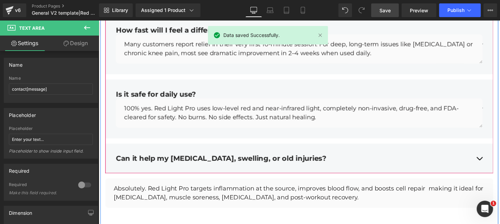
scroll to position [2345, 0]
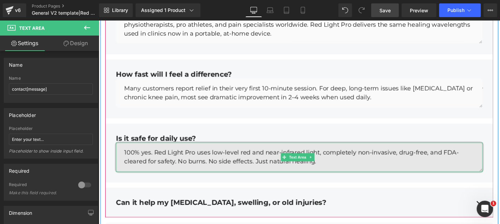
click at [344, 159] on textarea "100% yes. Red Light Pro uses low-level red and near-infrared light, completely …" at bounding box center [305, 161] width 378 height 30
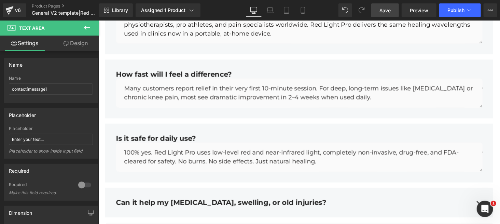
click at [391, 8] on link "Save" at bounding box center [385, 10] width 28 height 14
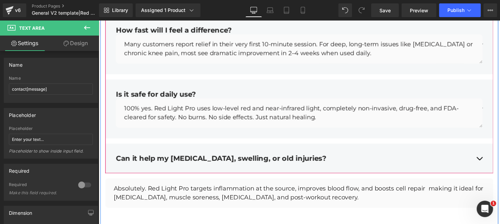
scroll to position [2435, 0]
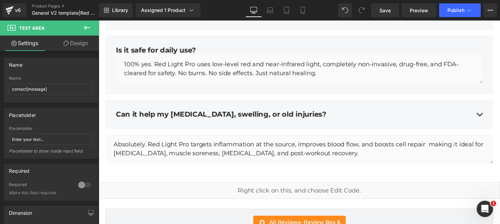
click at [82, 26] on button at bounding box center [87, 27] width 24 height 15
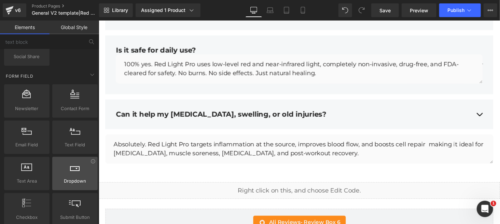
drag, startPoint x: 28, startPoint y: 179, endPoint x: 61, endPoint y: 179, distance: 33.5
click at [62, 179] on div "Newsletter newsletter, contacts, forms, emails, customer form Contact Form cont…" at bounding box center [51, 155] width 96 height 145
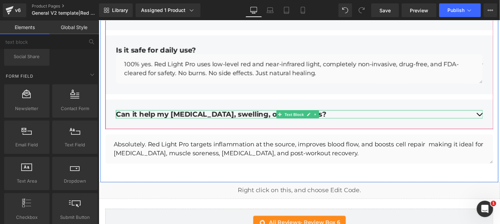
click at [320, 115] on icon at bounding box center [322, 117] width 4 height 4
click at [316, 116] on icon at bounding box center [318, 117] width 4 height 4
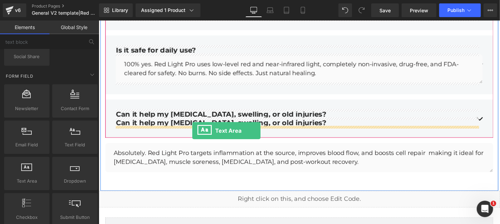
drag, startPoint x: 126, startPoint y: 199, endPoint x: 195, endPoint y: 133, distance: 95.2
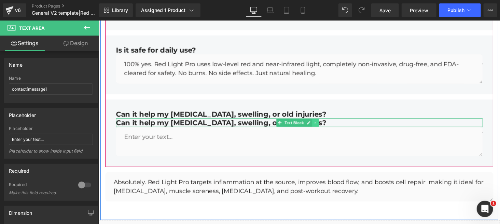
click at [320, 123] on icon at bounding box center [322, 125] width 4 height 4
click at [322, 125] on link at bounding box center [325, 125] width 7 height 8
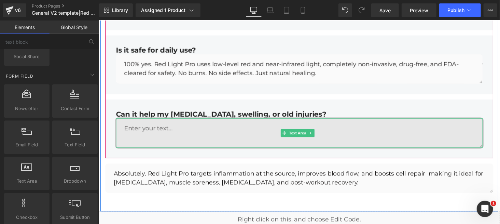
click at [208, 130] on textarea at bounding box center [305, 136] width 378 height 30
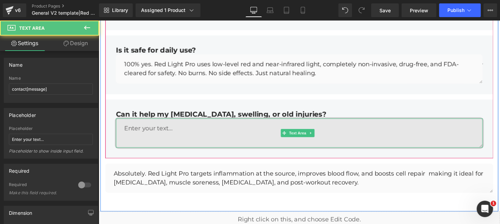
paste textarea "Absolutely. Red Light Pro targets inflammation at the source, improves blood fl…"
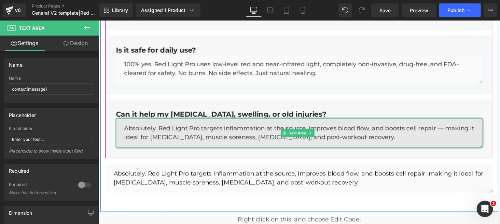
click at [451, 132] on textarea "Absolutely. Red Light Pro targets inflammation at the source, improves blood fl…" at bounding box center [305, 136] width 378 height 30
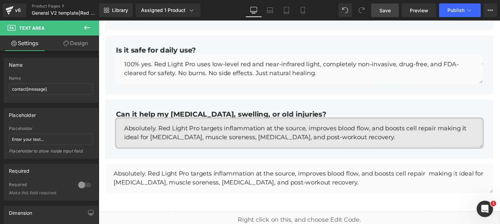
type textarea "Absolutely. Red Light Pro targets inflammation at the source, improves blood fl…"
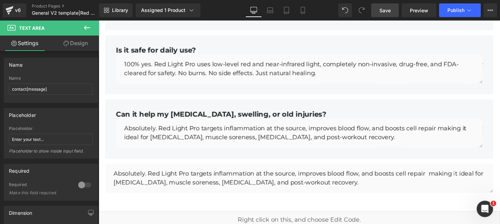
click at [389, 16] on link "Save" at bounding box center [385, 10] width 28 height 14
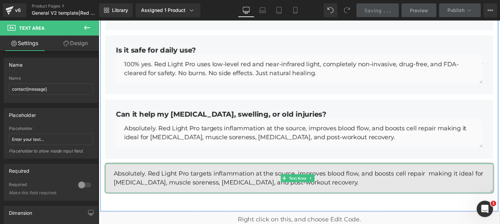
click at [131, 173] on textarea "Absolutely. Red Light Pro targets inflammation at the source, improves blood fl…" at bounding box center [304, 182] width 399 height 30
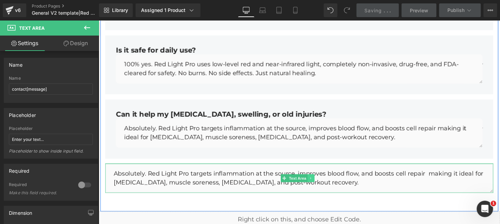
click at [315, 182] on icon at bounding box center [317, 182] width 4 height 4
click at [320, 183] on icon at bounding box center [321, 183] width 4 height 4
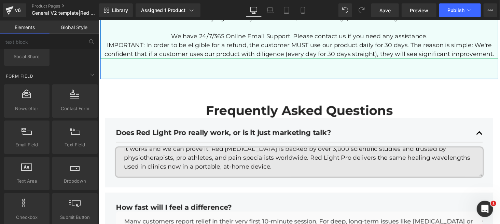
scroll to position [2253, 0]
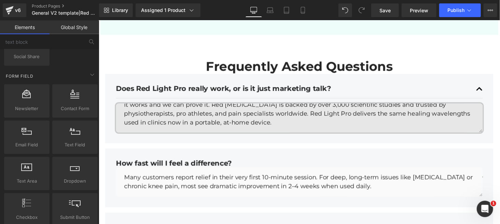
click at [267, 109] on textarea "It works and we can prove it. Red [MEDICAL_DATA] is backed by over 3,000 scient…" at bounding box center [305, 120] width 378 height 30
